Goal: Task Accomplishment & Management: Use online tool/utility

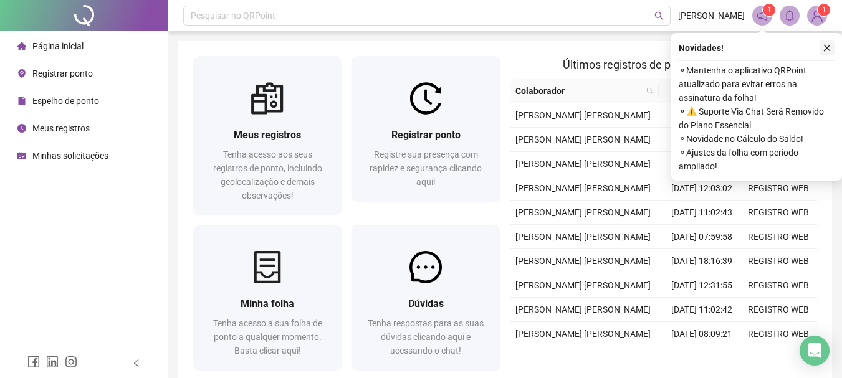
click at [826, 47] on icon "close" at bounding box center [826, 48] width 9 height 9
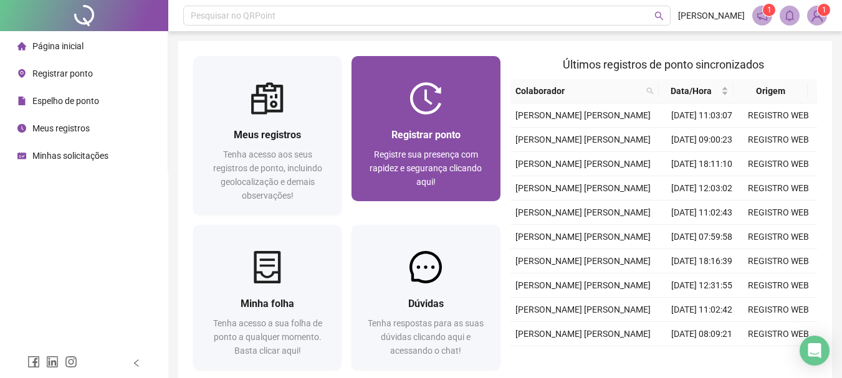
click at [437, 126] on div "Registrar ponto Registre sua presença com rapidez e segurança clicando aqui!" at bounding box center [425, 158] width 148 height 87
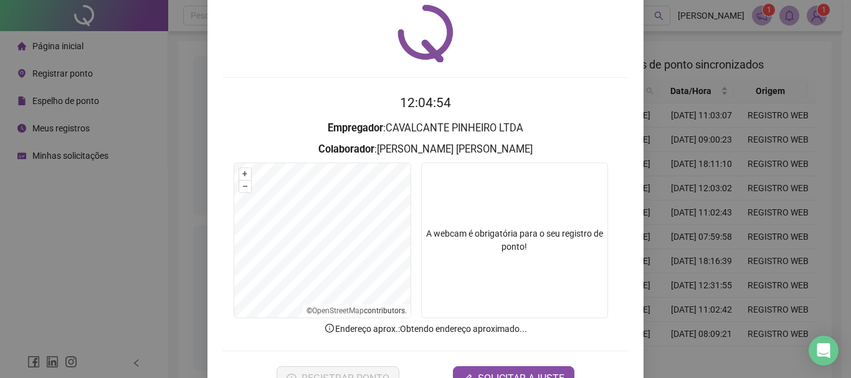
scroll to position [62, 0]
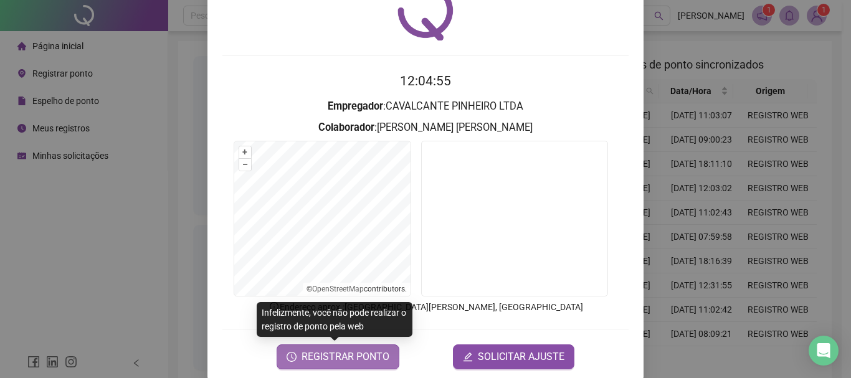
click at [344, 358] on span "REGISTRAR PONTO" at bounding box center [346, 356] width 88 height 15
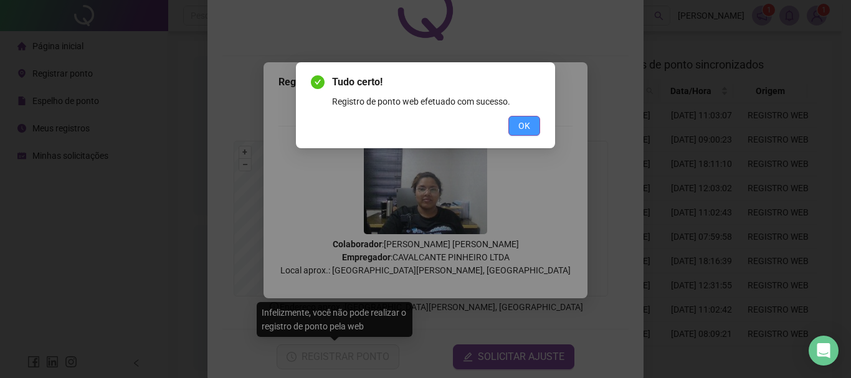
click at [529, 131] on span "OK" at bounding box center [524, 126] width 12 height 14
